Goal: Check status: Check status

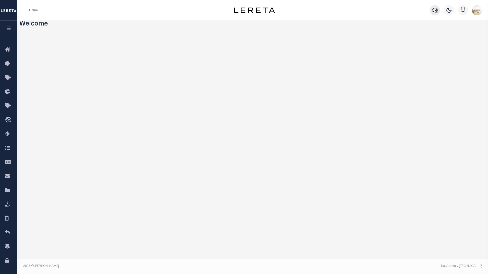
click at [438, 10] on icon "button" at bounding box center [435, 10] width 6 height 5
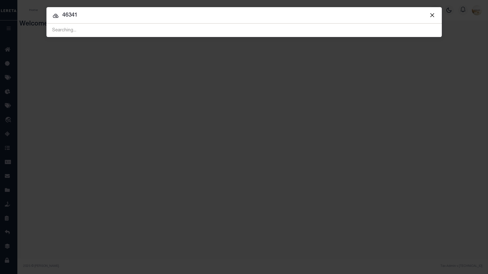
type input "46341"
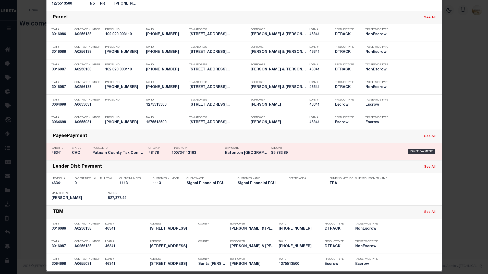
scroll to position [222, 0]
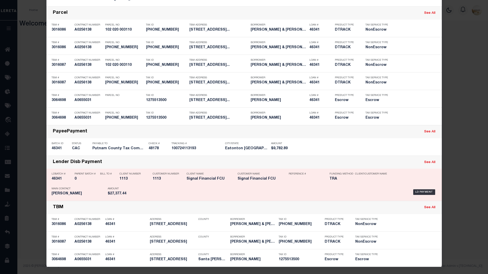
click at [55, 177] on h5 "46341" at bounding box center [62, 179] width 20 height 4
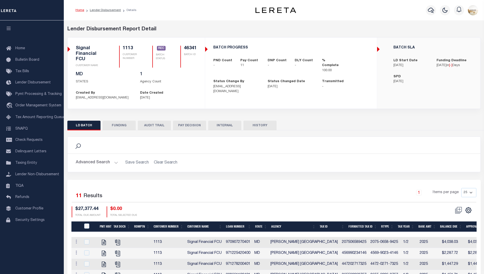
click at [234, 121] on button "INTERNAL" at bounding box center [224, 126] width 33 height 10
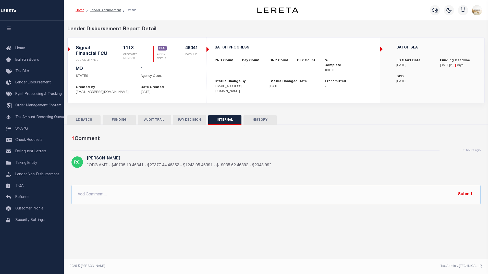
click at [256, 123] on button "HISTORY" at bounding box center [260, 120] width 33 height 10
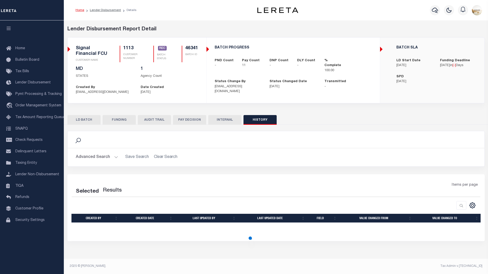
click at [256, 118] on button "HISTORY" at bounding box center [260, 120] width 33 height 10
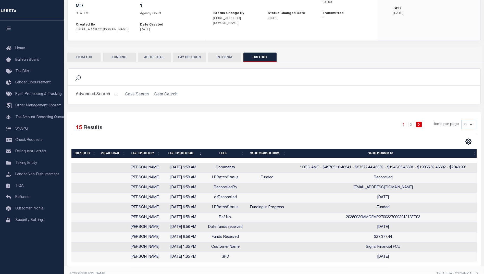
scroll to position [71, 0]
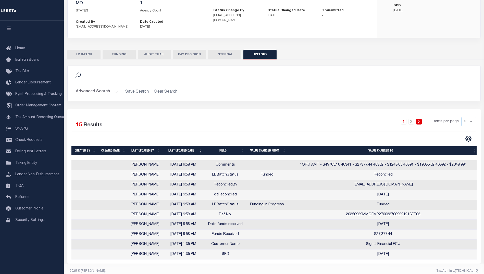
drag, startPoint x: 200, startPoint y: 157, endPoint x: 163, endPoint y: 159, distance: 37.1
click at [163, 160] on td "[DATE] 9:58 AM" at bounding box center [183, 165] width 42 height 10
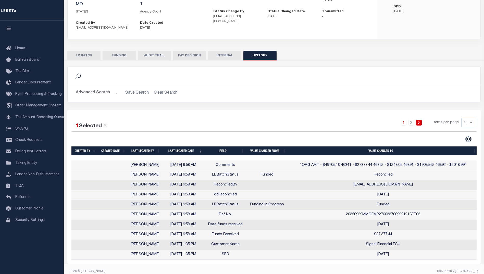
drag, startPoint x: 163, startPoint y: 159, endPoint x: 246, endPoint y: 120, distance: 91.3
click at [246, 120] on div "1 2 Items per page 10 25 50 100" at bounding box center [326, 124] width 302 height 13
drag, startPoint x: 213, startPoint y: 167, endPoint x: 399, endPoint y: 166, distance: 186.1
click at [399, 170] on tr "[PERSON_NAME] [DATE] 9:58 AM LDBatchStatus Funded Reconciled" at bounding box center [274, 175] width 407 height 10
click at [118, 51] on button "FUNDING" at bounding box center [119, 56] width 33 height 10
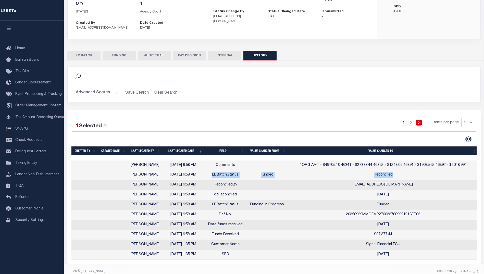
scroll to position [0, 0]
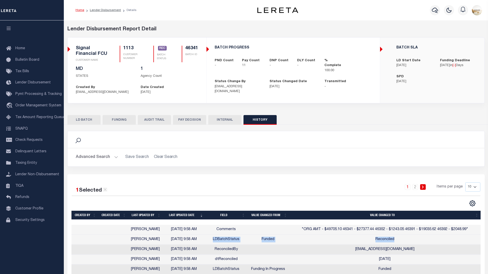
type input "$27,377.44"
type input "$0"
type input "[DATE]"
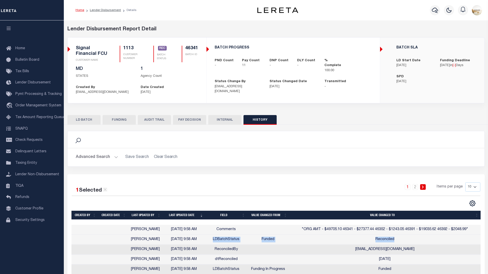
type input "20250929MMQFMP2700327009291213FT03"
type input "[DATE]"
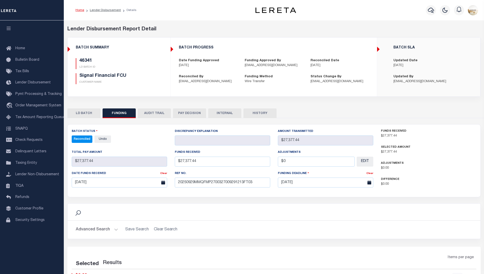
select select "100"
click at [432, 8] on icon "button" at bounding box center [431, 10] width 6 height 5
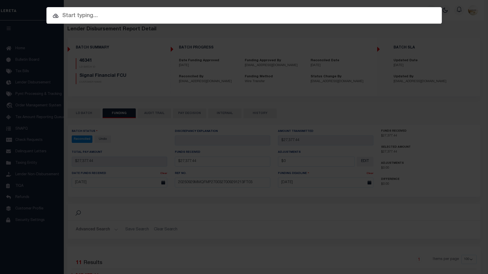
click at [131, 20] on input "text" at bounding box center [243, 15] width 395 height 9
click at [255, 153] on div "Include Loans TBM Customers Borrowers Payments (Lender Non-Disb) Payments (Lend…" at bounding box center [244, 137] width 488 height 274
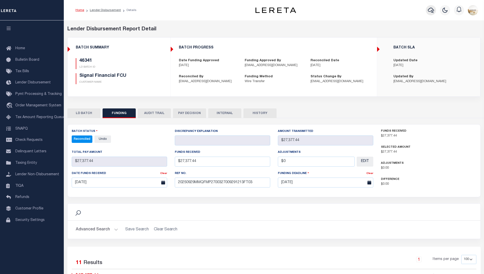
click at [434, 7] on icon "button" at bounding box center [431, 10] width 6 height 6
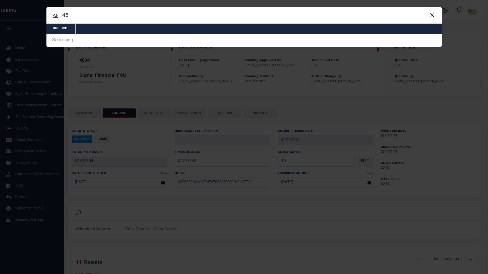
type input "46"
click at [430, 16] on button "Close" at bounding box center [432, 15] width 7 height 7
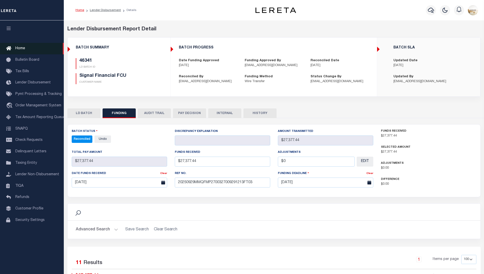
click at [21, 51] on link "Home" at bounding box center [32, 48] width 64 height 11
